Goal: Task Accomplishment & Management: Use online tool/utility

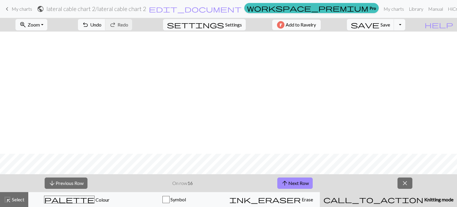
scroll to position [122, 0]
click at [290, 182] on button "arrow_upward Next Row" at bounding box center [294, 182] width 35 height 11
click at [73, 185] on button "arrow_downward Previous Row" at bounding box center [66, 182] width 43 height 11
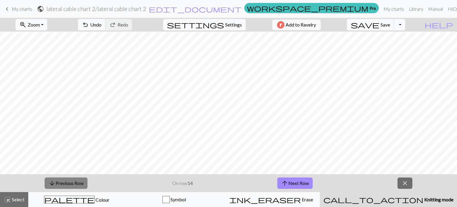
click at [73, 185] on button "arrow_downward Previous Row" at bounding box center [66, 182] width 43 height 11
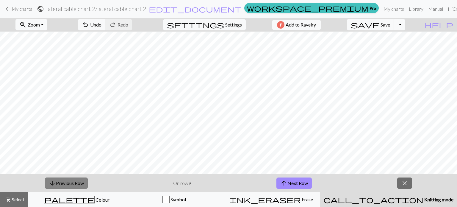
click at [73, 185] on button "arrow_downward Previous Row" at bounding box center [66, 182] width 43 height 11
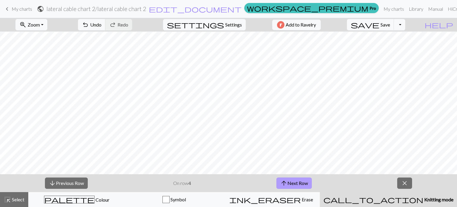
click at [305, 182] on button "arrow_upward Next Row" at bounding box center [294, 182] width 35 height 11
click at [294, 182] on button "arrow_upward Next Row" at bounding box center [294, 182] width 35 height 11
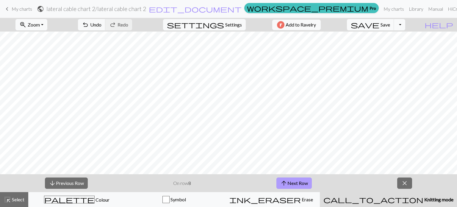
click at [294, 182] on button "arrow_upward Next Row" at bounding box center [294, 182] width 35 height 11
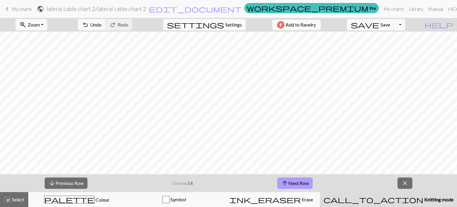
click at [294, 182] on button "arrow_upward Next Row" at bounding box center [294, 182] width 35 height 11
click at [79, 185] on button "arrow_downward Previous Row" at bounding box center [66, 182] width 43 height 11
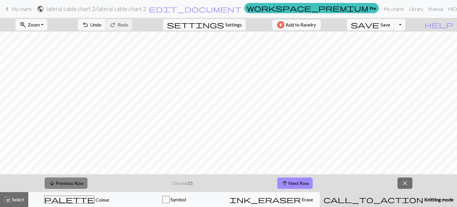
click at [79, 185] on button "arrow_downward Previous Row" at bounding box center [66, 182] width 43 height 11
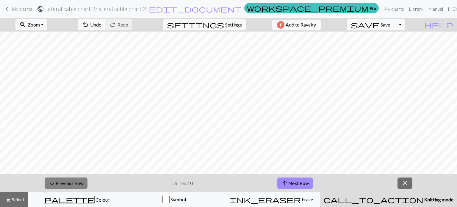
click at [79, 185] on button "arrow_downward Previous Row" at bounding box center [66, 182] width 43 height 11
click at [299, 180] on button "arrow_upward Next Row" at bounding box center [294, 182] width 35 height 11
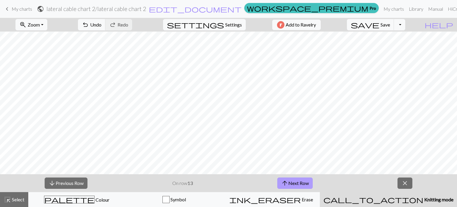
click at [299, 180] on button "arrow_upward Next Row" at bounding box center [294, 182] width 35 height 11
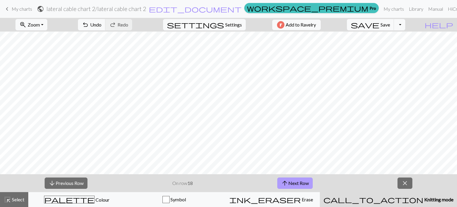
click at [299, 180] on button "arrow_upward Next Row" at bounding box center [294, 182] width 35 height 11
click at [407, 183] on span "close" at bounding box center [405, 183] width 7 height 8
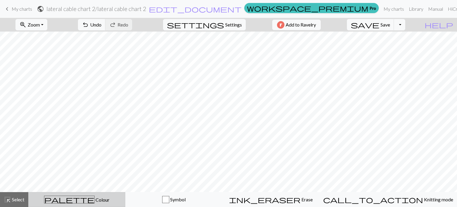
click at [84, 196] on div "palette Colour Colour" at bounding box center [76, 200] width 89 height 8
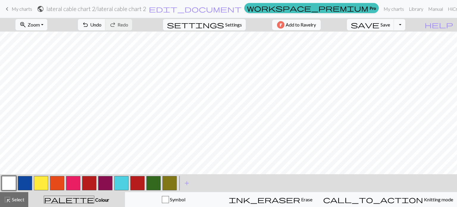
click at [43, 181] on button "button" at bounding box center [41, 183] width 14 height 14
click at [58, 186] on button "button" at bounding box center [57, 183] width 14 height 14
click at [73, 182] on button "button" at bounding box center [73, 183] width 14 height 14
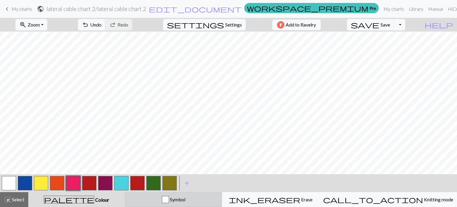
click at [185, 199] on span "Symbol" at bounding box center [177, 199] width 16 height 6
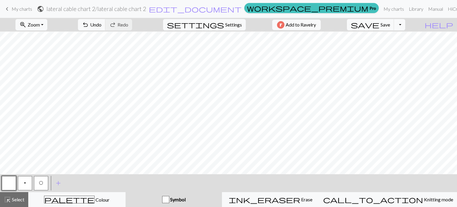
click at [41, 184] on span "O" at bounding box center [41, 182] width 4 height 5
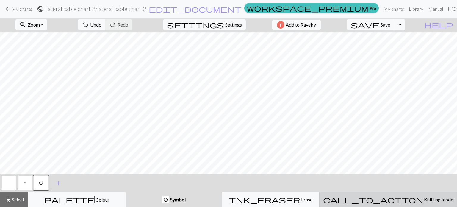
click at [423, 198] on span "Knitting mode" at bounding box center [438, 199] width 30 height 6
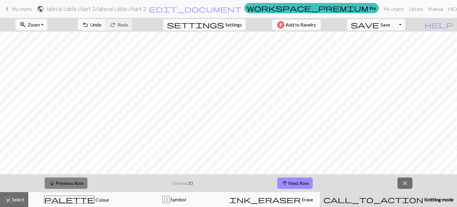
click at [74, 184] on button "arrow_downward Previous Row" at bounding box center [66, 182] width 43 height 11
click at [296, 183] on button "arrow_upward Next Row" at bounding box center [294, 182] width 35 height 11
click at [407, 180] on span "close" at bounding box center [405, 183] width 7 height 8
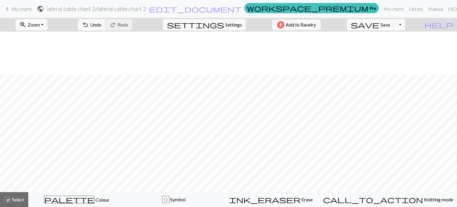
scroll to position [104, 0]
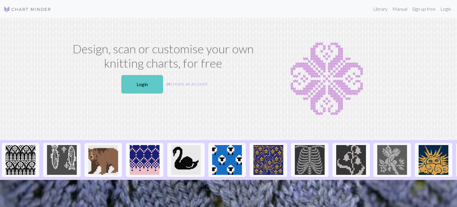
click at [153, 85] on link "Login" at bounding box center [142, 84] width 42 height 18
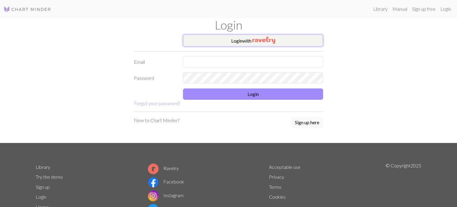
click at [248, 40] on button "Login with" at bounding box center [253, 41] width 140 height 12
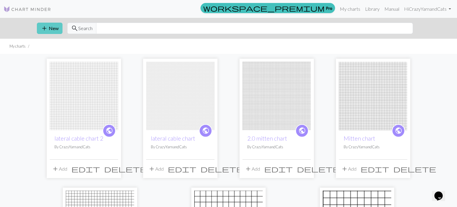
click at [56, 26] on button "add New" at bounding box center [50, 28] width 26 height 11
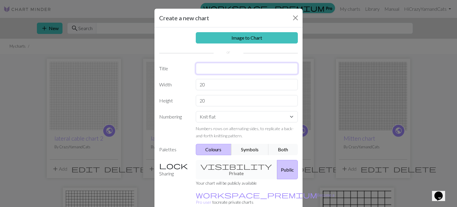
click at [241, 68] on input "text" at bounding box center [247, 68] width 102 height 11
type input "lateral cable attempt #3"
drag, startPoint x: 218, startPoint y: 84, endPoint x: 205, endPoint y: 84, distance: 12.5
click at [205, 84] on input "20" at bounding box center [247, 84] width 102 height 11
drag, startPoint x: 213, startPoint y: 85, endPoint x: 159, endPoint y: 77, distance: 55.0
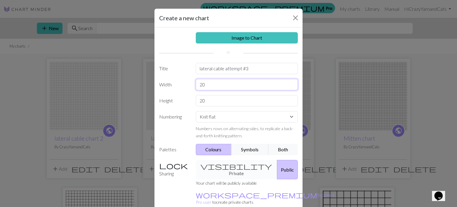
click at [159, 77] on div "Image to Chart Title lateral cable attempt #3 Width 20 Height 20 Numbering Knit…" at bounding box center [229, 123] width 148 height 192
type input "50"
drag, startPoint x: 217, startPoint y: 99, endPoint x: 191, endPoint y: 96, distance: 26.1
click at [191, 96] on div "Height 20" at bounding box center [229, 100] width 146 height 11
type input "40"
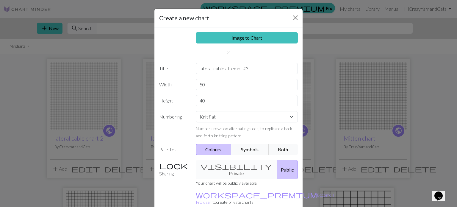
click at [248, 148] on button "Symbols" at bounding box center [250, 149] width 38 height 11
click at [214, 149] on button "Colours" at bounding box center [214, 149] width 36 height 11
click at [283, 151] on button "Both" at bounding box center [284, 149] width 30 height 11
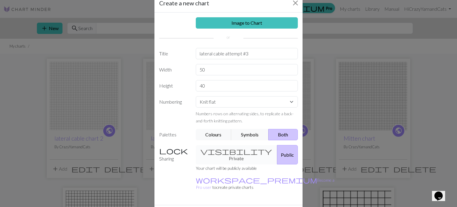
scroll to position [27, 0]
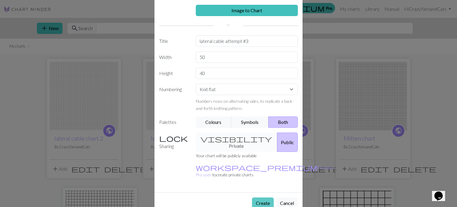
click at [262, 197] on button "Create" at bounding box center [263, 202] width 22 height 11
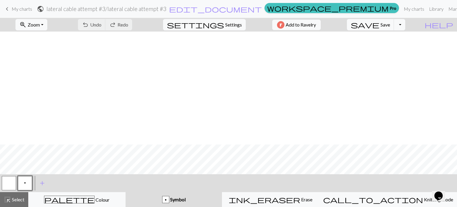
scroll to position [122, 0]
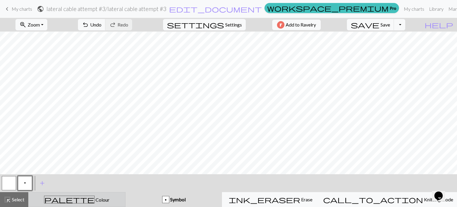
click at [95, 199] on span "Colour" at bounding box center [102, 200] width 15 height 6
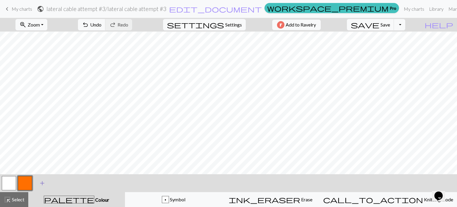
click at [40, 185] on span "add" at bounding box center [42, 183] width 7 height 8
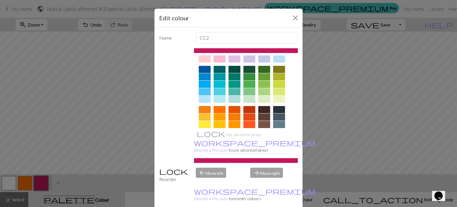
scroll to position [96, 0]
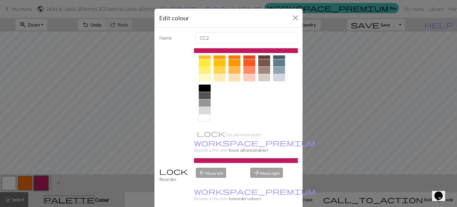
click at [205, 62] on div at bounding box center [205, 62] width 12 height 7
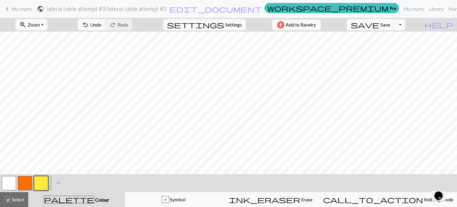
click at [26, 184] on button "button" at bounding box center [25, 183] width 14 height 14
drag, startPoint x: 10, startPoint y: 181, endPoint x: 33, endPoint y: 183, distance: 22.8
click at [11, 181] on button "button" at bounding box center [9, 183] width 14 height 14
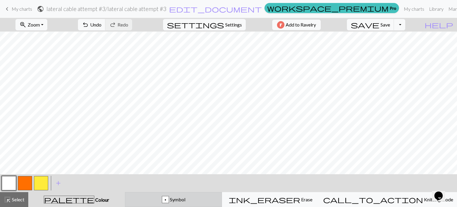
click at [201, 199] on div "p Symbol" at bounding box center [174, 199] width 90 height 7
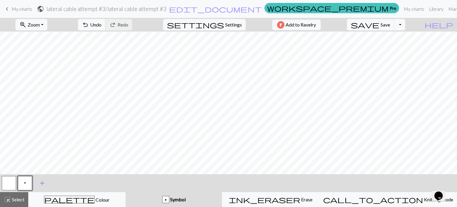
click at [40, 181] on span "add" at bounding box center [42, 183] width 7 height 8
click at [40, 182] on button "button" at bounding box center [41, 183] width 14 height 14
click at [40, 181] on button "button" at bounding box center [41, 183] width 14 height 14
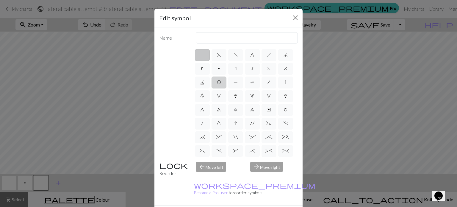
click at [221, 84] on label "O" at bounding box center [219, 83] width 15 height 12
click at [221, 82] on input "O" at bounding box center [219, 81] width 4 height 4
radio input "true"
type input "yo"
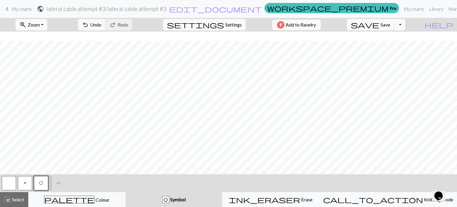
scroll to position [122, 0]
click at [25, 183] on span "p" at bounding box center [25, 182] width 2 height 5
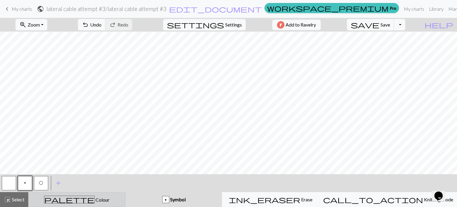
click at [96, 204] on button "palette Colour Colour" at bounding box center [76, 199] width 97 height 15
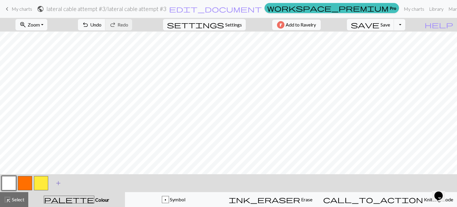
click at [59, 183] on span "add" at bounding box center [58, 183] width 7 height 8
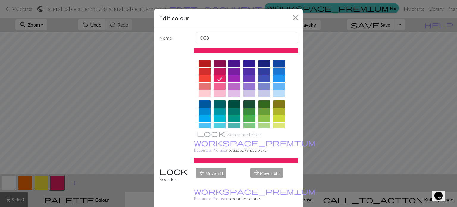
click at [278, 64] on div at bounding box center [279, 63] width 12 height 7
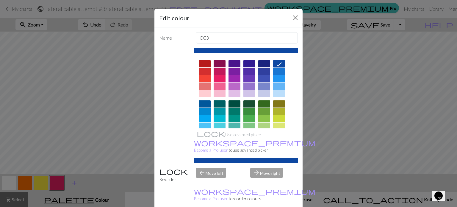
click at [280, 78] on div at bounding box center [279, 78] width 12 height 7
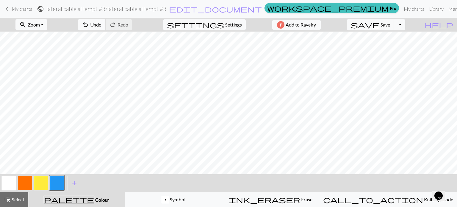
click at [102, 23] on span "Undo" at bounding box center [95, 25] width 11 height 6
click at [74, 182] on span "add" at bounding box center [74, 183] width 7 height 8
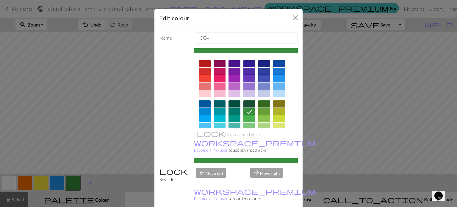
click at [237, 79] on div at bounding box center [235, 78] width 12 height 7
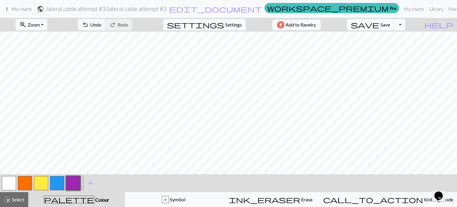
click at [5, 184] on button "button" at bounding box center [9, 183] width 14 height 14
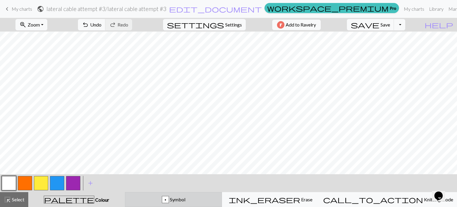
click at [177, 204] on button "p Symbol" at bounding box center [173, 199] width 97 height 15
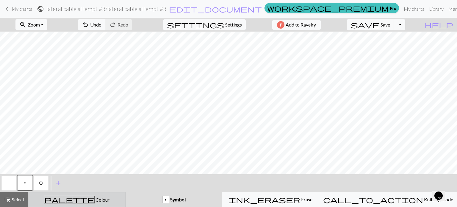
click at [71, 202] on span "palette" at bounding box center [69, 199] width 50 height 8
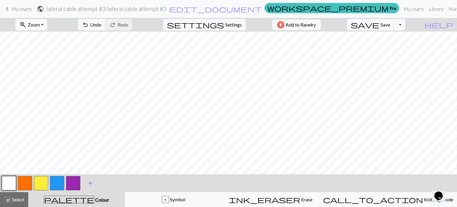
click at [92, 183] on span "add" at bounding box center [90, 183] width 7 height 8
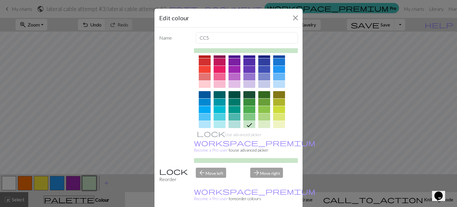
scroll to position [0, 0]
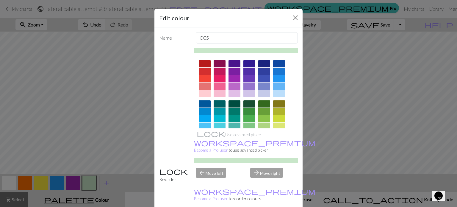
click at [204, 77] on div at bounding box center [205, 78] width 12 height 7
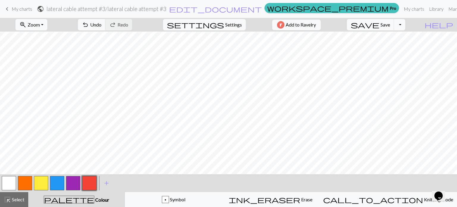
click at [8, 186] on button "button" at bounding box center [9, 183] width 14 height 14
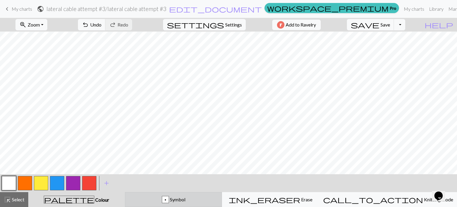
click at [169, 202] on div "p" at bounding box center [165, 199] width 7 height 7
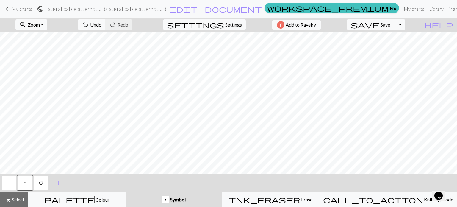
click at [26, 179] on button "p" at bounding box center [25, 183] width 14 height 14
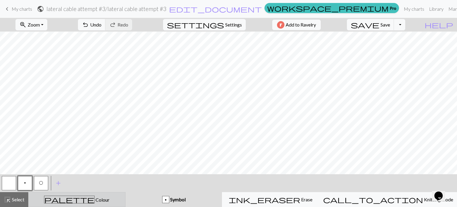
click at [78, 198] on span "palette" at bounding box center [69, 199] width 50 height 8
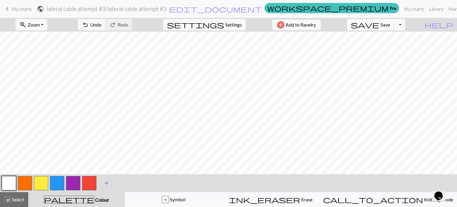
click at [106, 185] on span "add" at bounding box center [106, 183] width 7 height 8
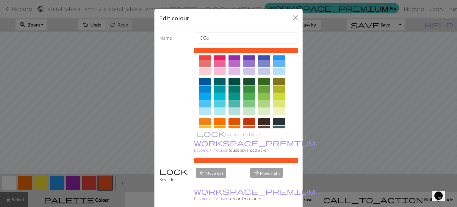
scroll to position [18, 0]
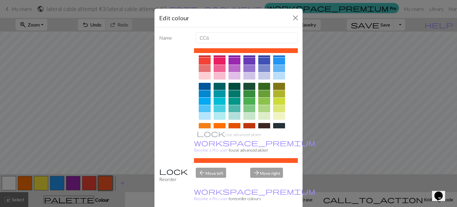
click at [237, 86] on div at bounding box center [235, 86] width 12 height 7
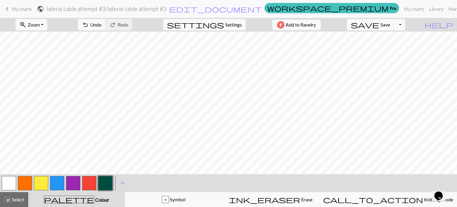
click at [57, 186] on button "button" at bounding box center [57, 183] width 14 height 14
click at [75, 185] on button "button" at bounding box center [73, 183] width 14 height 14
click at [122, 184] on span "add" at bounding box center [122, 183] width 7 height 8
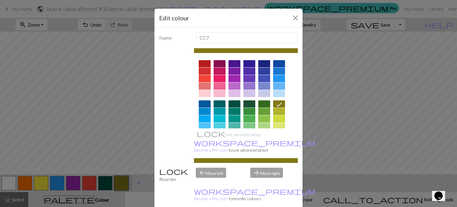
click at [251, 118] on div at bounding box center [250, 118] width 12 height 7
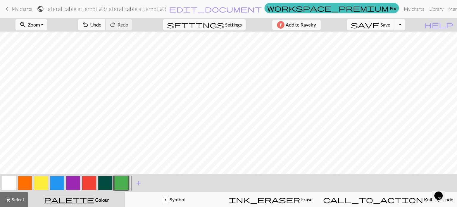
click at [102, 24] on span "Undo" at bounding box center [95, 25] width 11 height 6
click at [102, 23] on span "Undo" at bounding box center [95, 25] width 11 height 6
click at [7, 182] on button "button" at bounding box center [9, 183] width 14 height 14
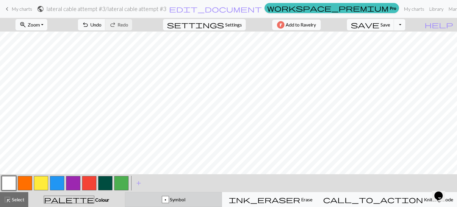
click at [185, 200] on span "Symbol" at bounding box center [177, 199] width 16 height 6
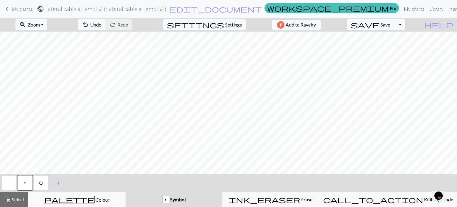
click at [27, 184] on button "p" at bounding box center [25, 183] width 14 height 14
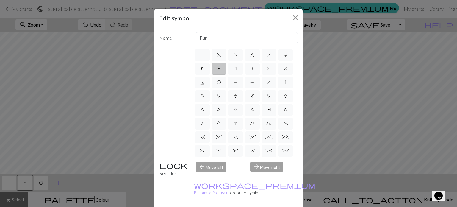
drag, startPoint x: 264, startPoint y: 202, endPoint x: 229, endPoint y: 183, distance: 39.6
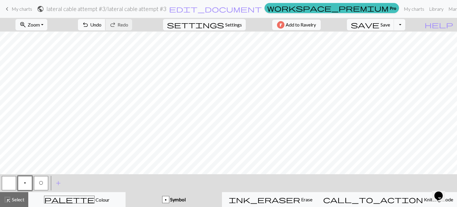
click at [102, 25] on span "Undo" at bounding box center [95, 25] width 11 height 6
click at [102, 26] on span "Undo" at bounding box center [95, 25] width 11 height 6
